Goal: Task Accomplishment & Management: Use online tool/utility

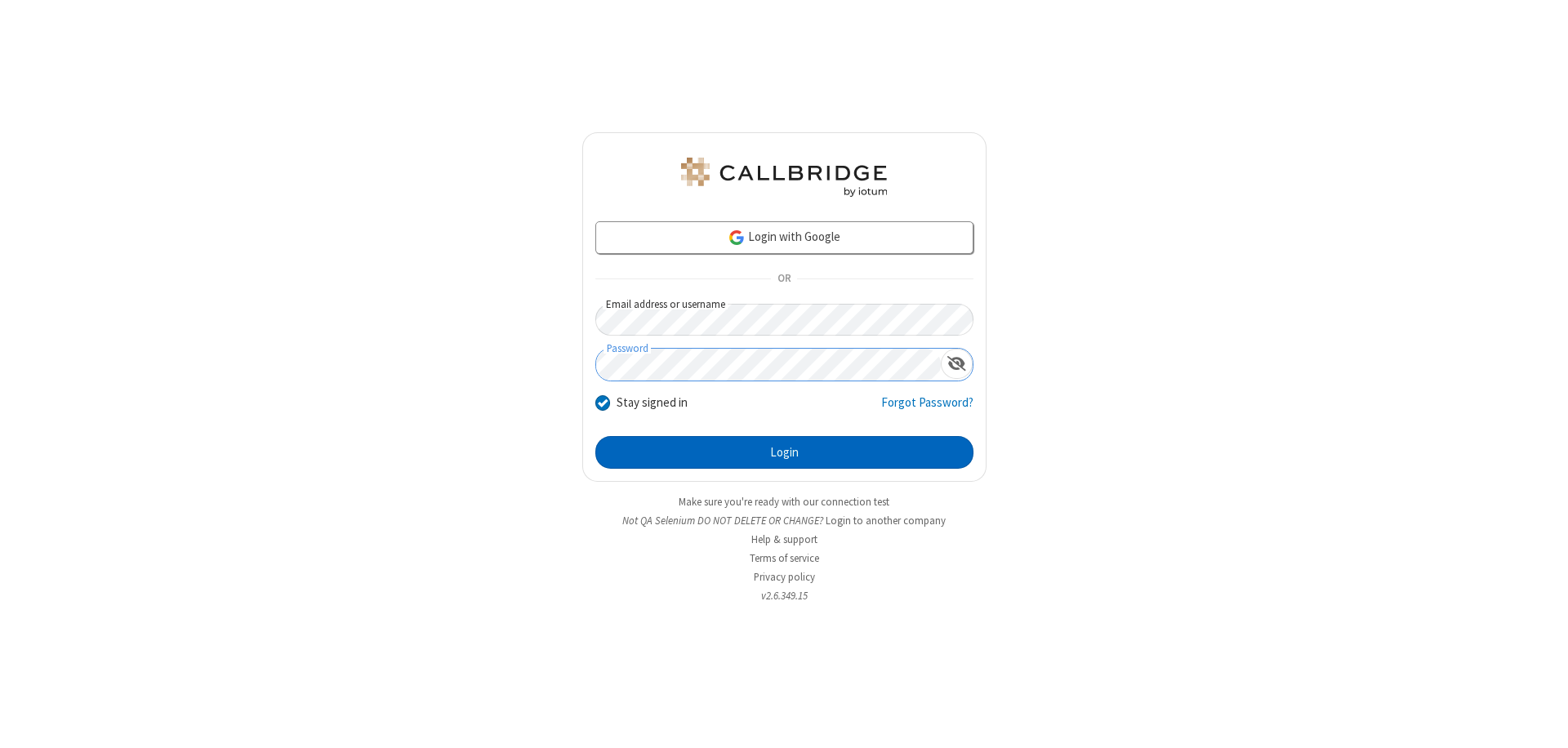
click at [784, 452] on button "Login" at bounding box center [784, 452] width 378 height 33
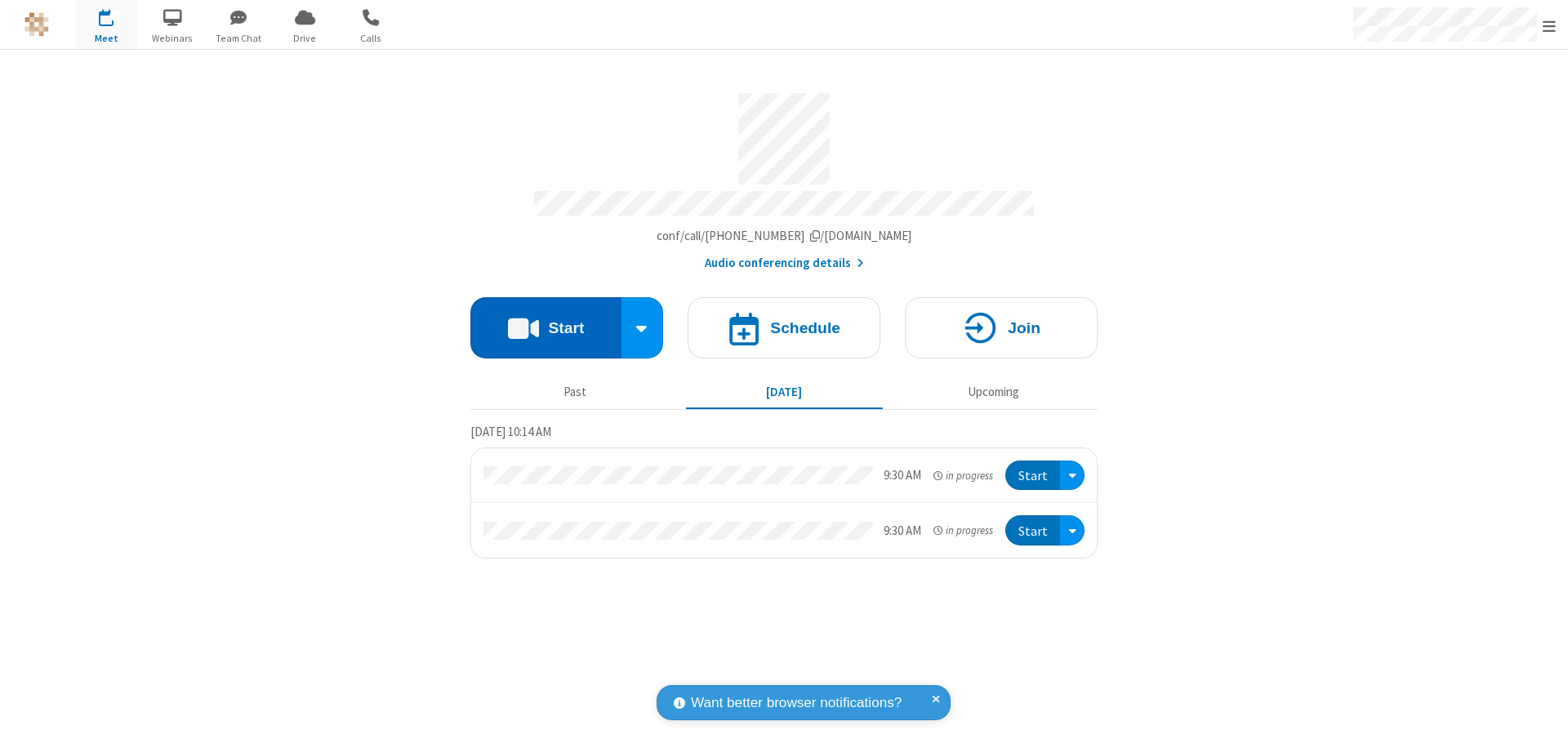
click at [545, 320] on button "Start" at bounding box center [546, 328] width 151 height 61
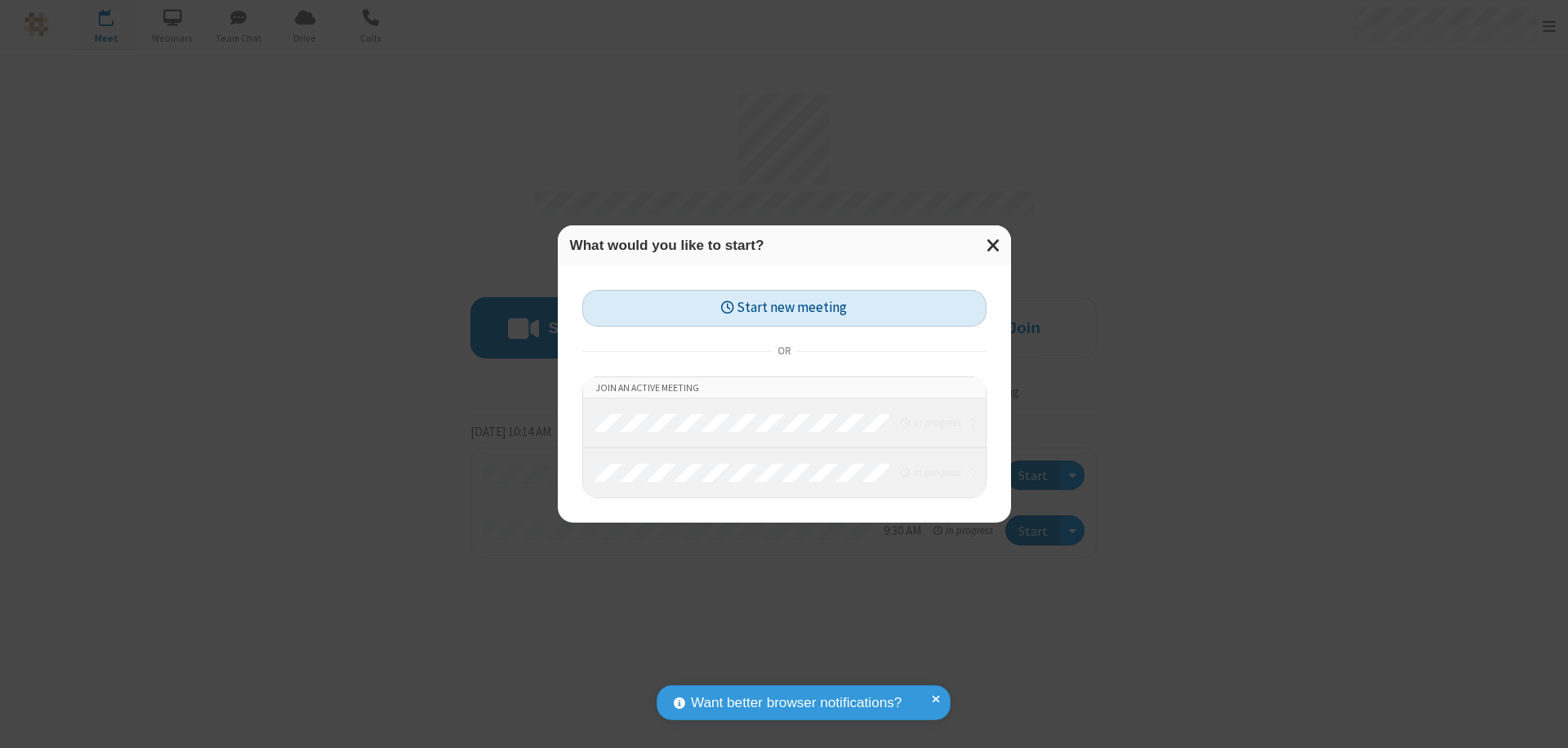
click at [784, 308] on button "Start new meeting" at bounding box center [784, 308] width 404 height 37
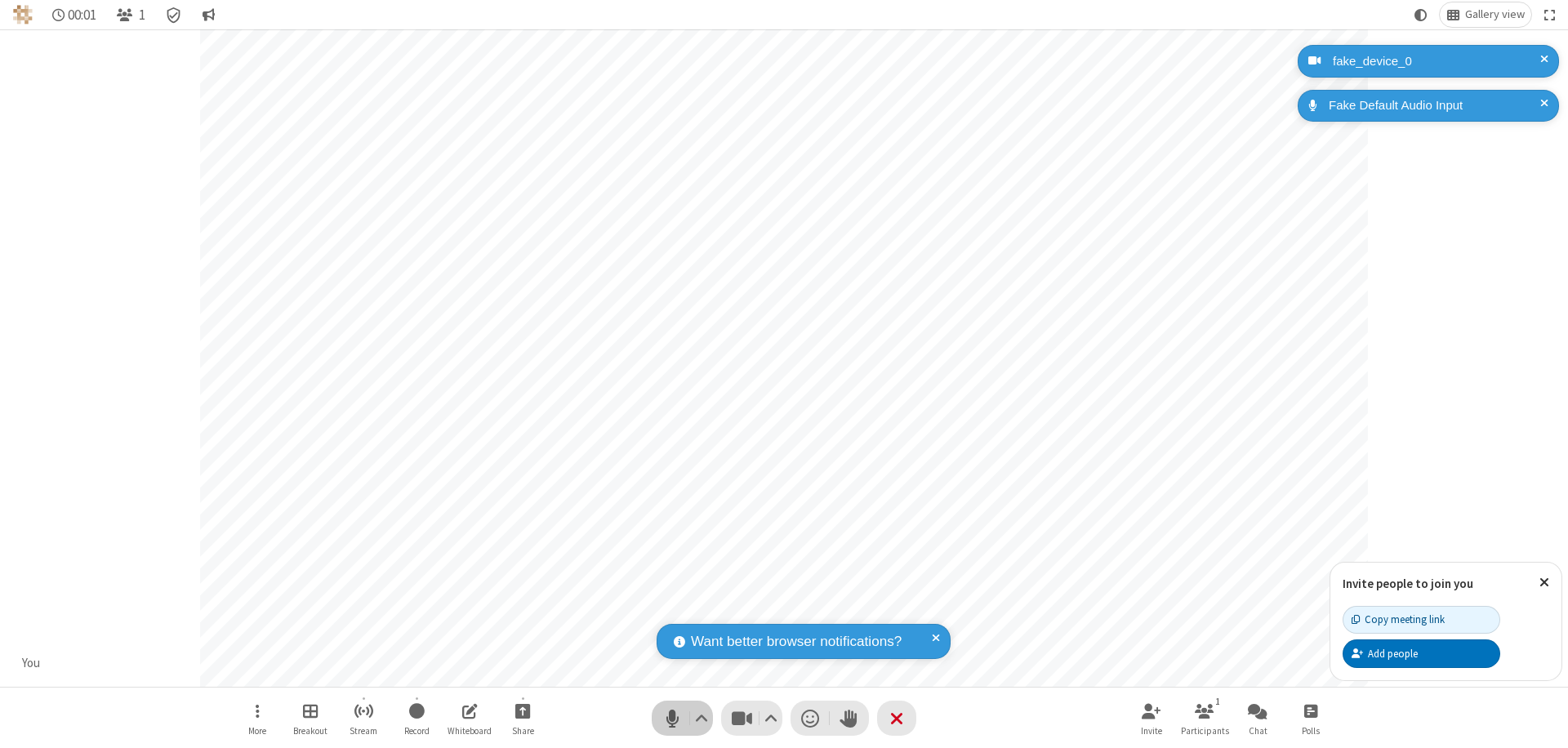
click at [672, 718] on span "Mute (⌘+Shift+A)" at bounding box center [672, 718] width 24 height 23
click at [672, 718] on span "Unmute (⌘+Shift+A)" at bounding box center [672, 718] width 24 height 23
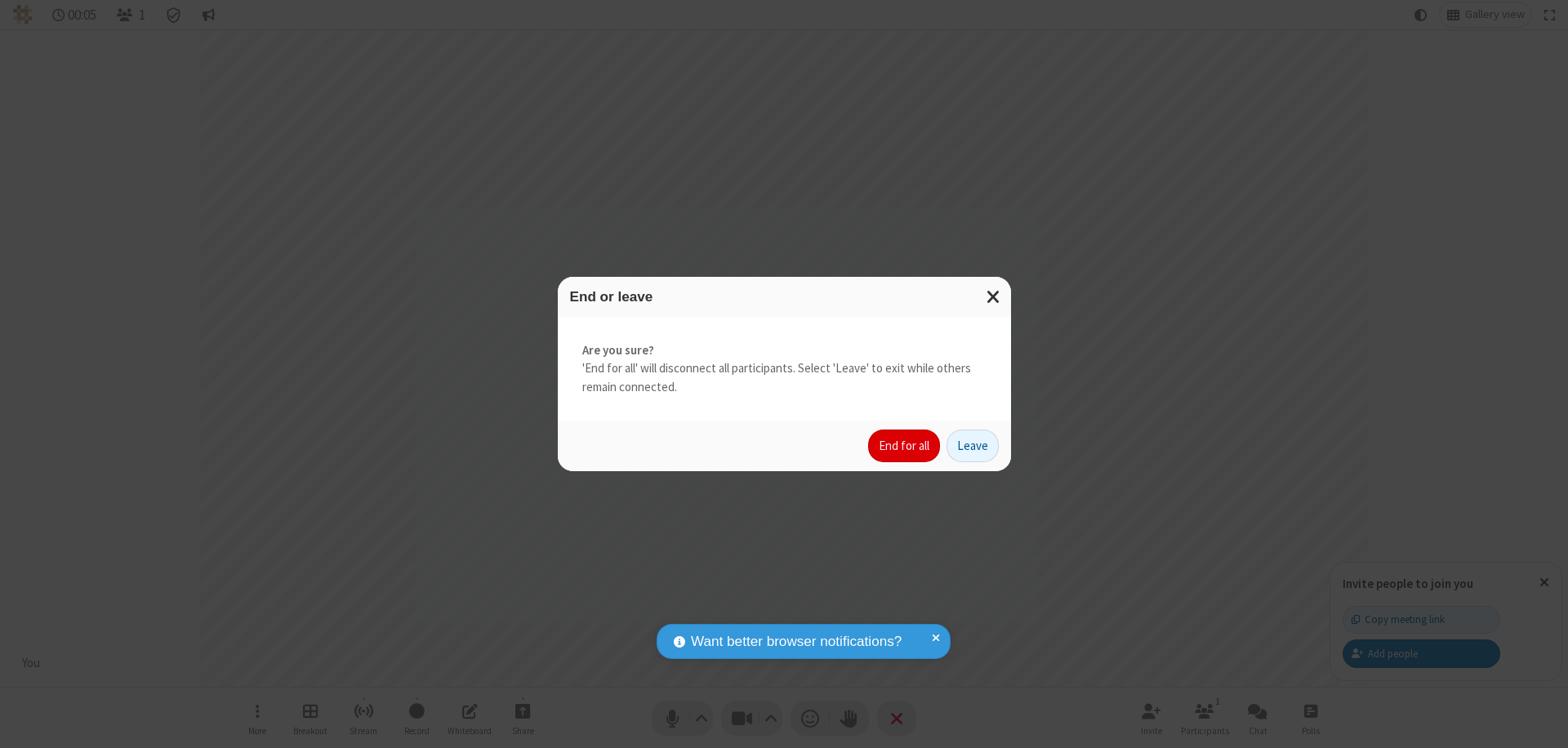
click at [905, 445] on button "End for all" at bounding box center [904, 445] width 72 height 33
